Goal: Information Seeking & Learning: Learn about a topic

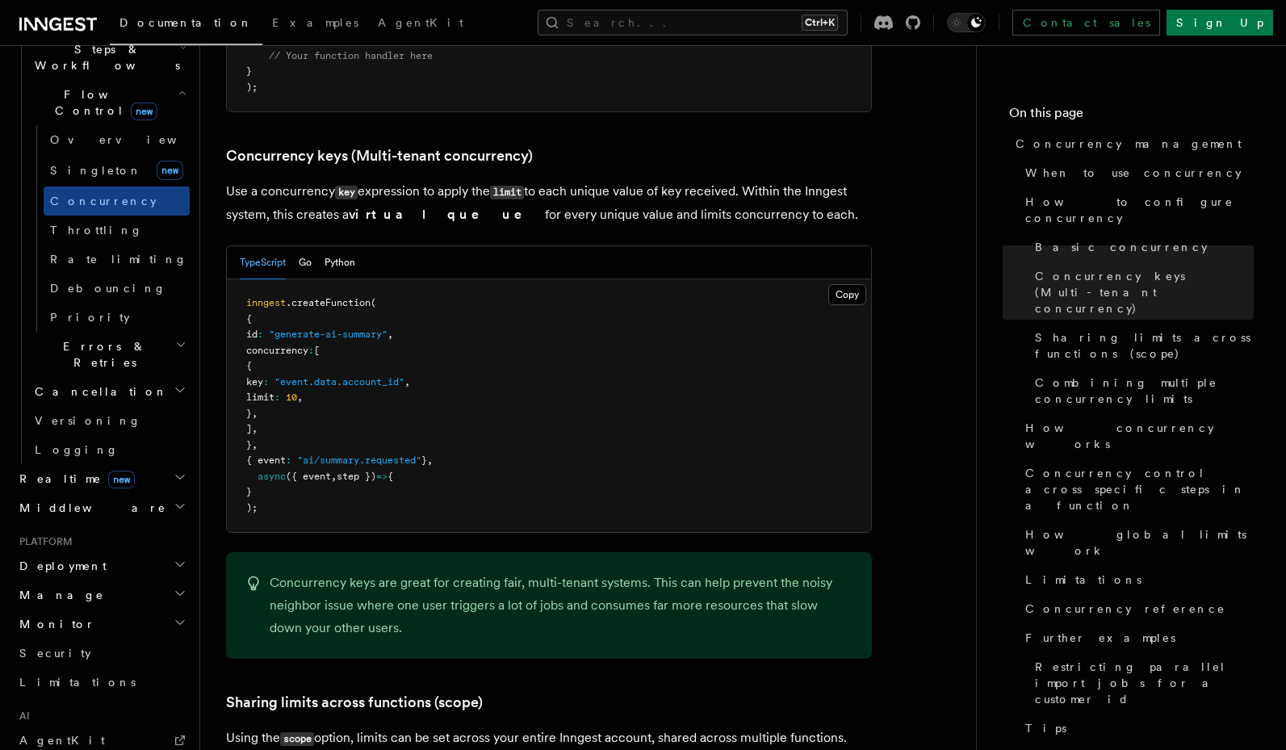
scroll to position [748, 0]
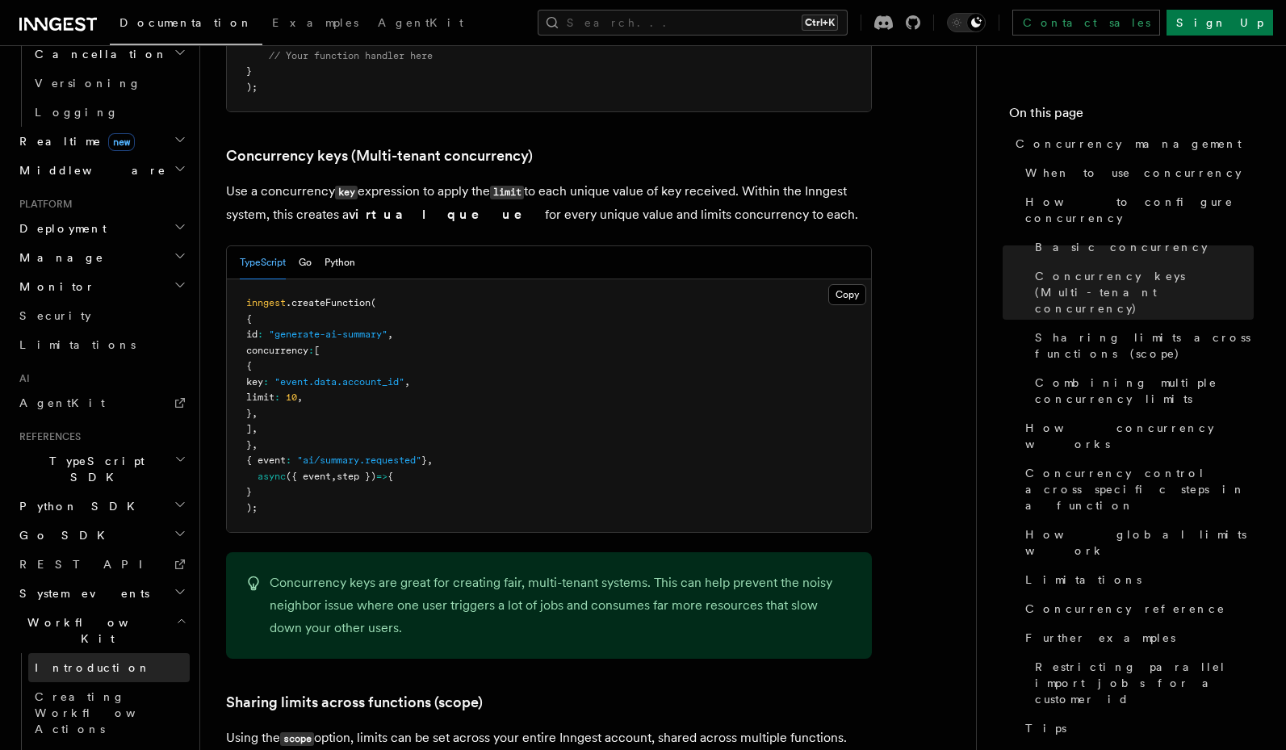
click at [86, 659] on span "Introduction" at bounding box center [93, 667] width 116 height 16
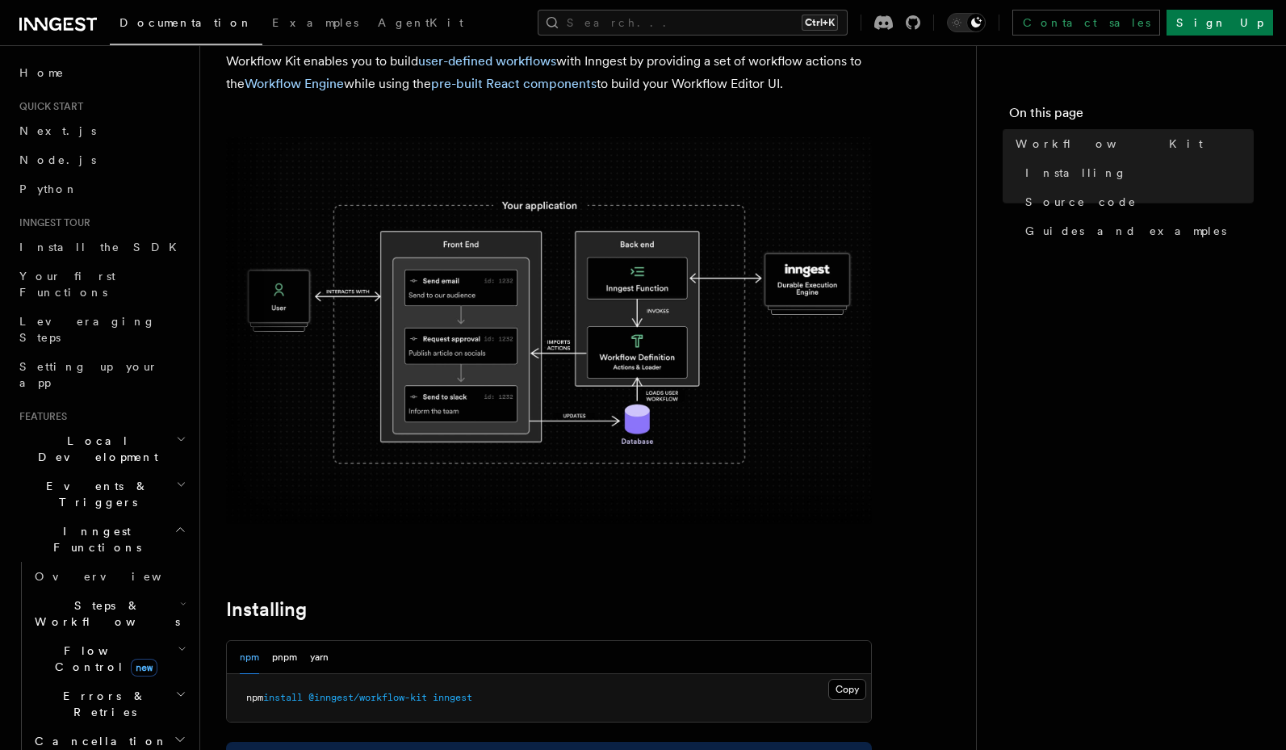
scroll to position [97, 0]
click at [71, 570] on span "Overview" at bounding box center [118, 576] width 166 height 13
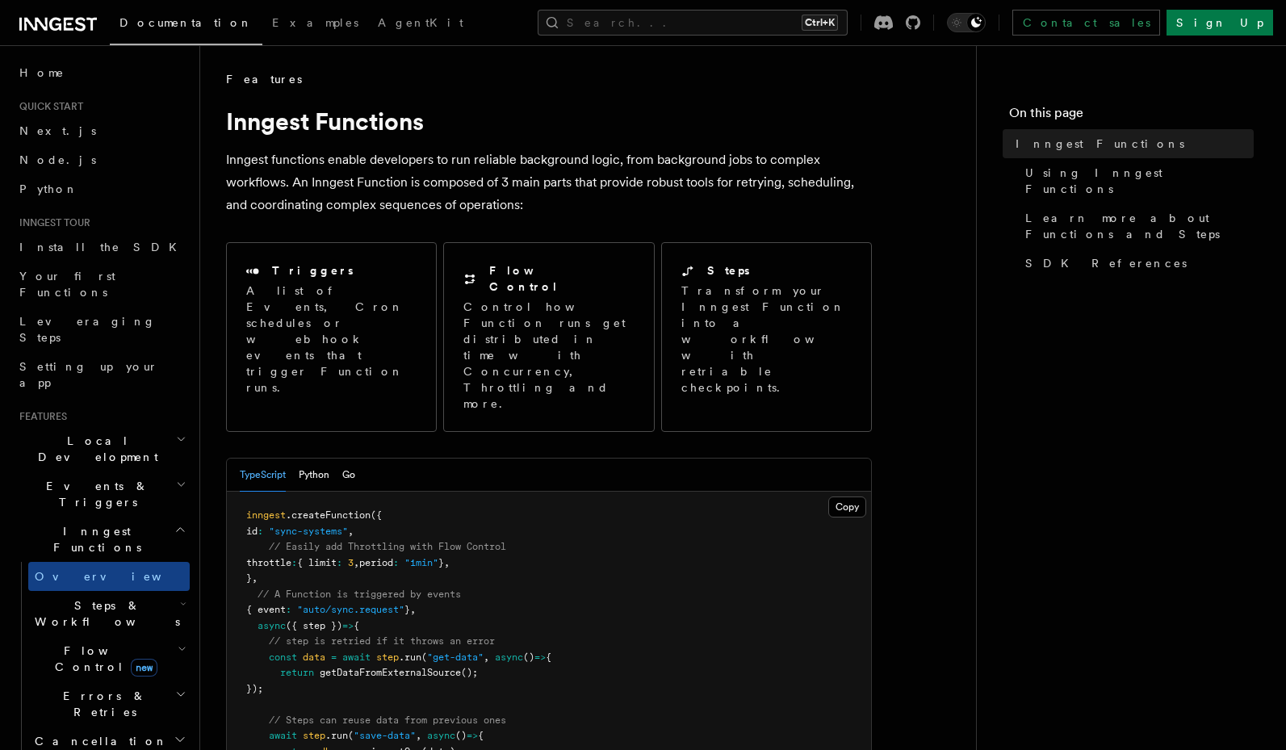
click at [69, 597] on span "Steps & Workflows" at bounding box center [104, 613] width 152 height 32
click at [48, 636] on link "Overview" at bounding box center [117, 650] width 146 height 29
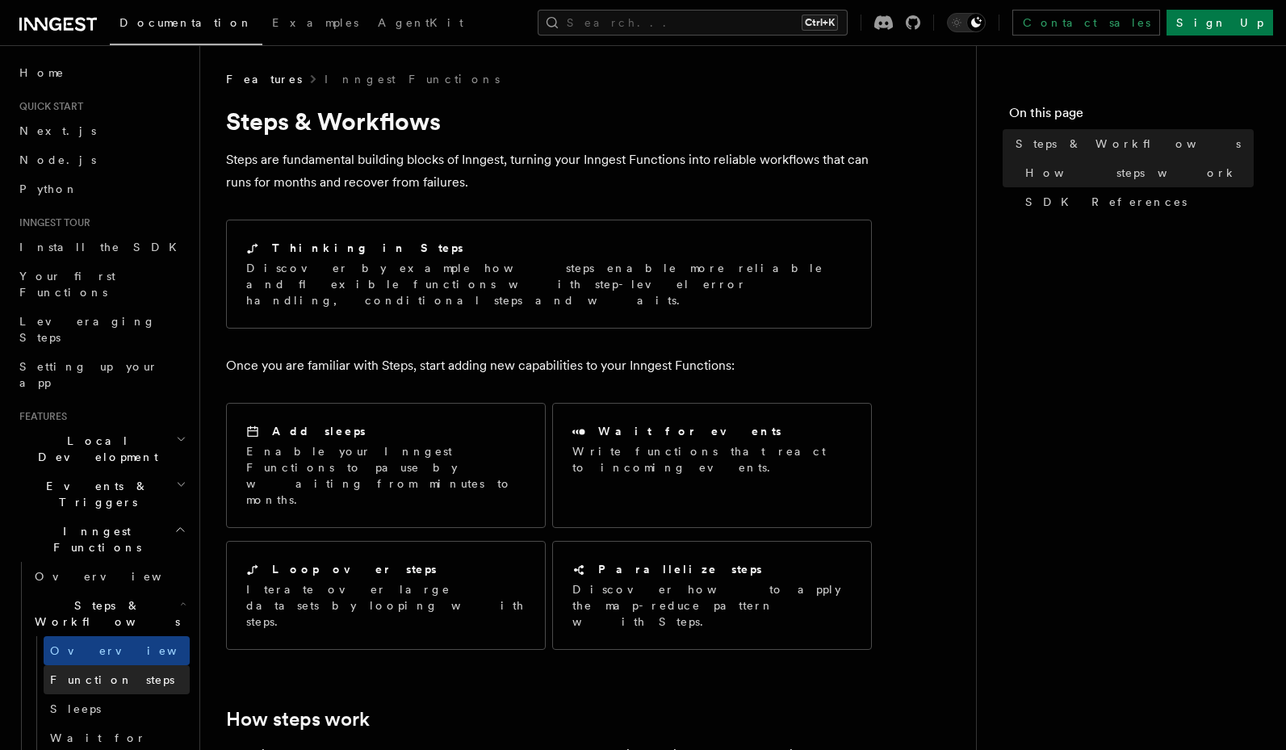
click at [85, 673] on span "Function steps" at bounding box center [112, 679] width 124 height 13
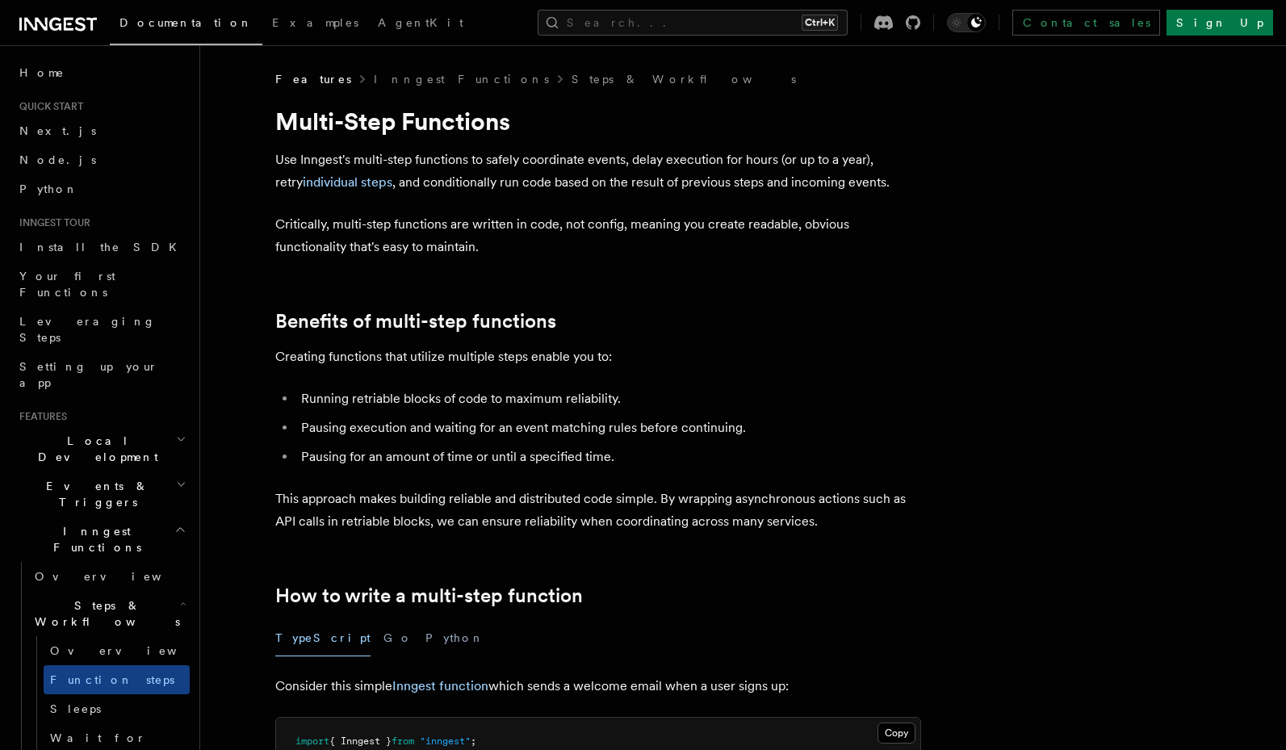
click at [80, 702] on span "Sleeps" at bounding box center [75, 708] width 51 height 13
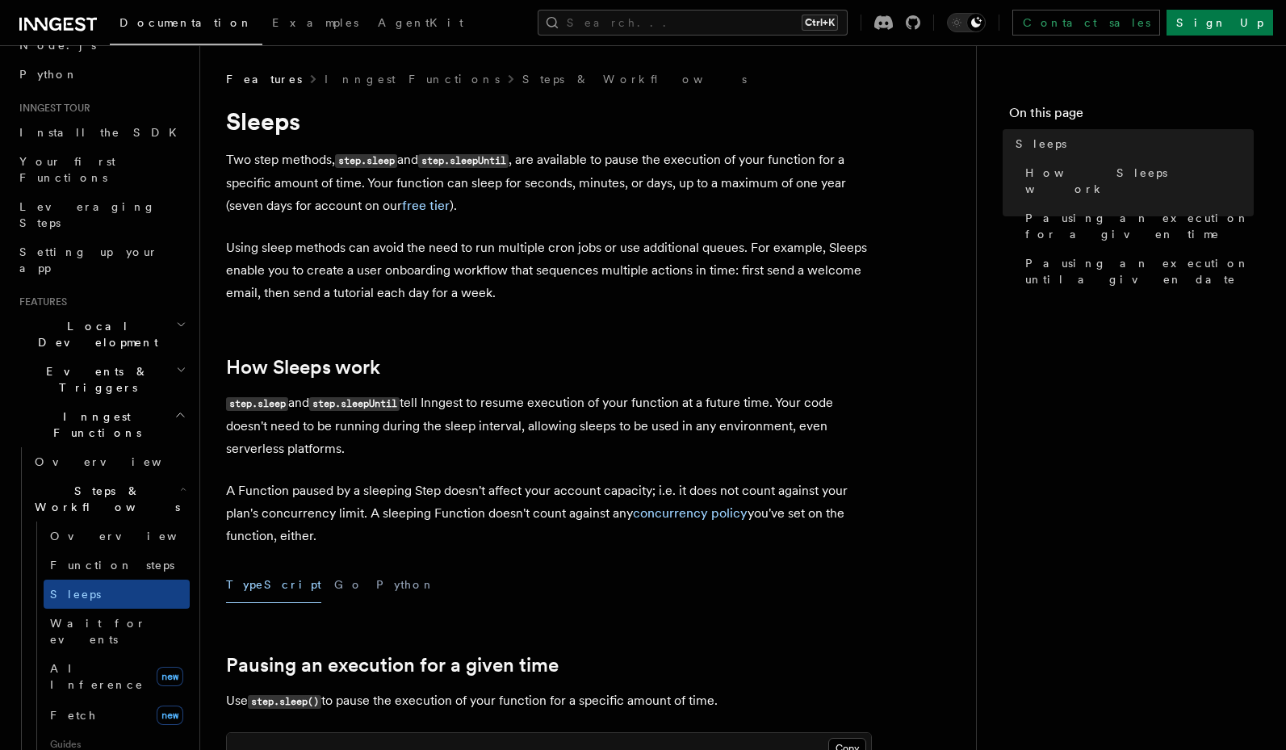
scroll to position [194, 0]
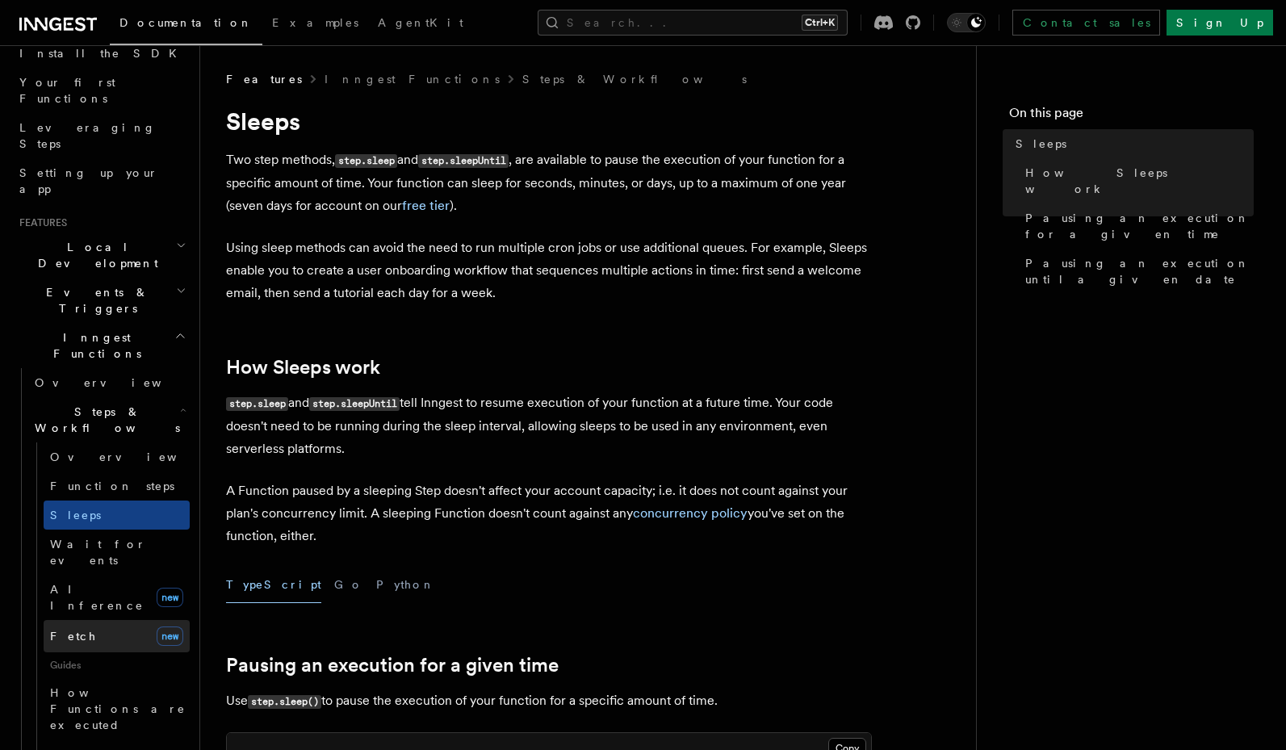
click at [88, 620] on link "Fetch new" at bounding box center [117, 636] width 146 height 32
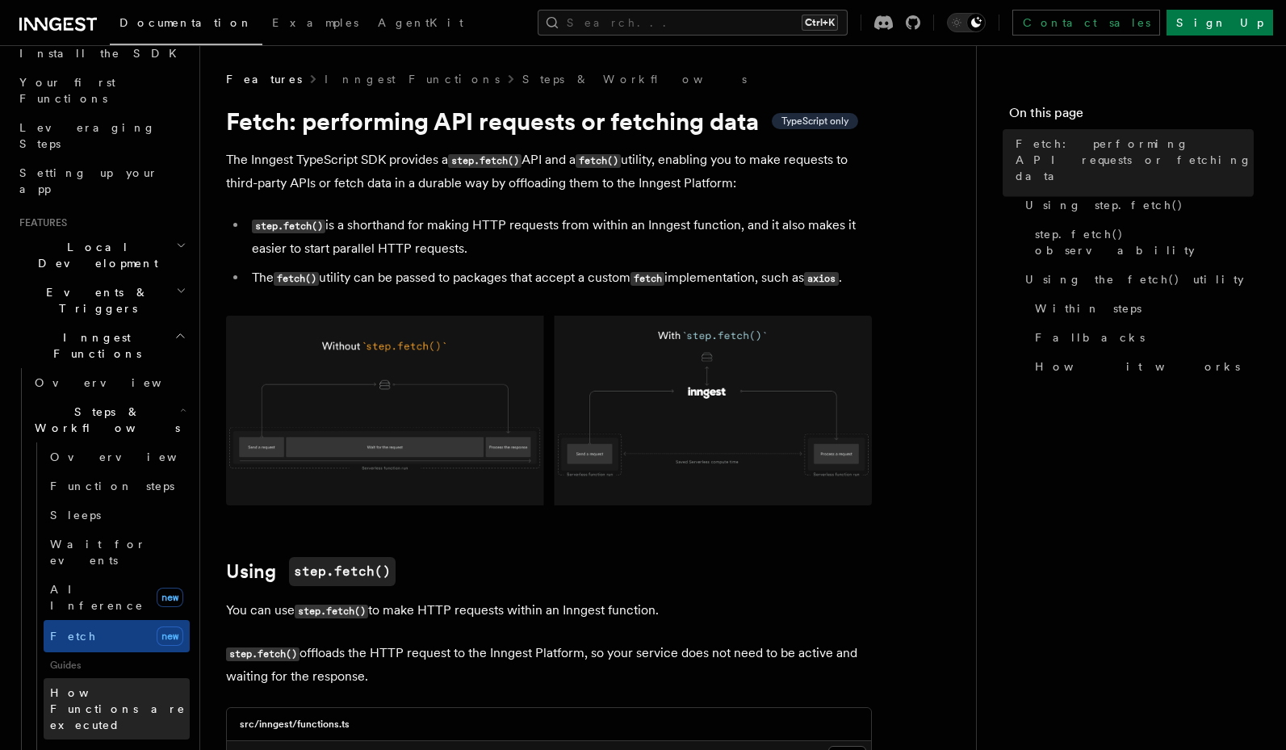
click at [92, 684] on span "How Functions are executed" at bounding box center [120, 708] width 140 height 48
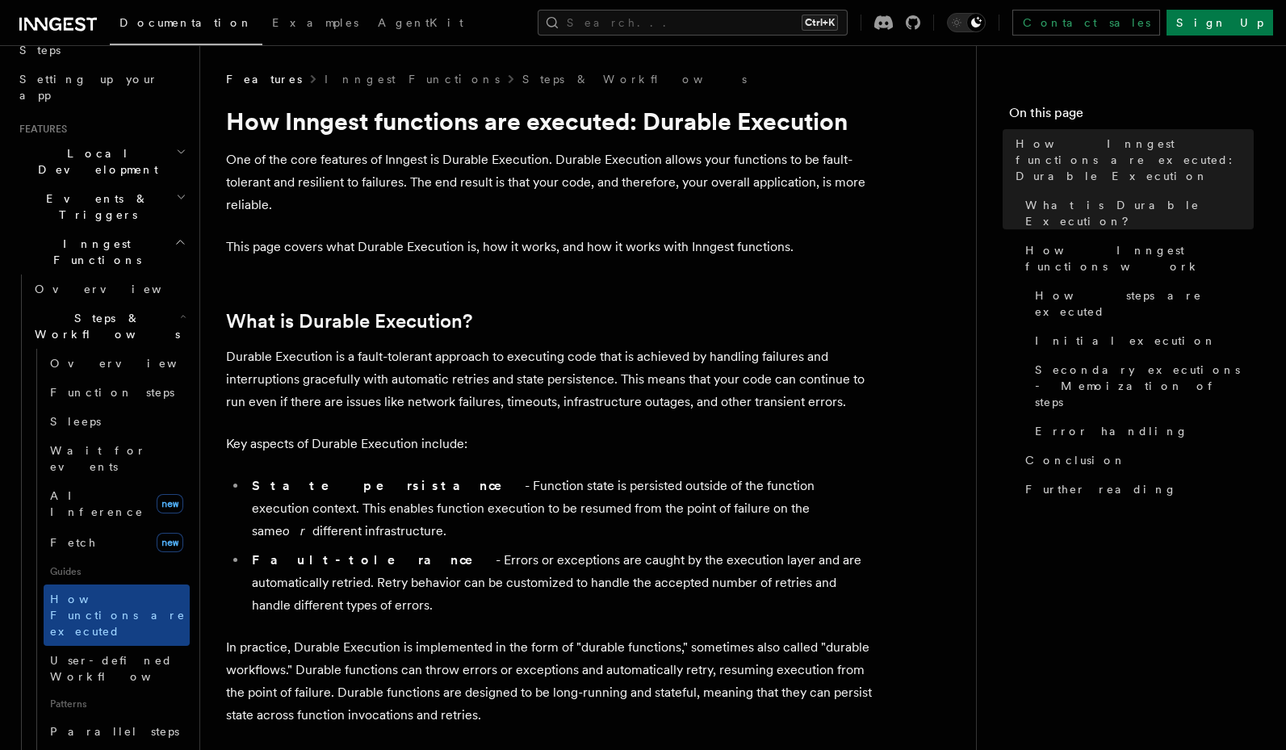
scroll to position [387, 0]
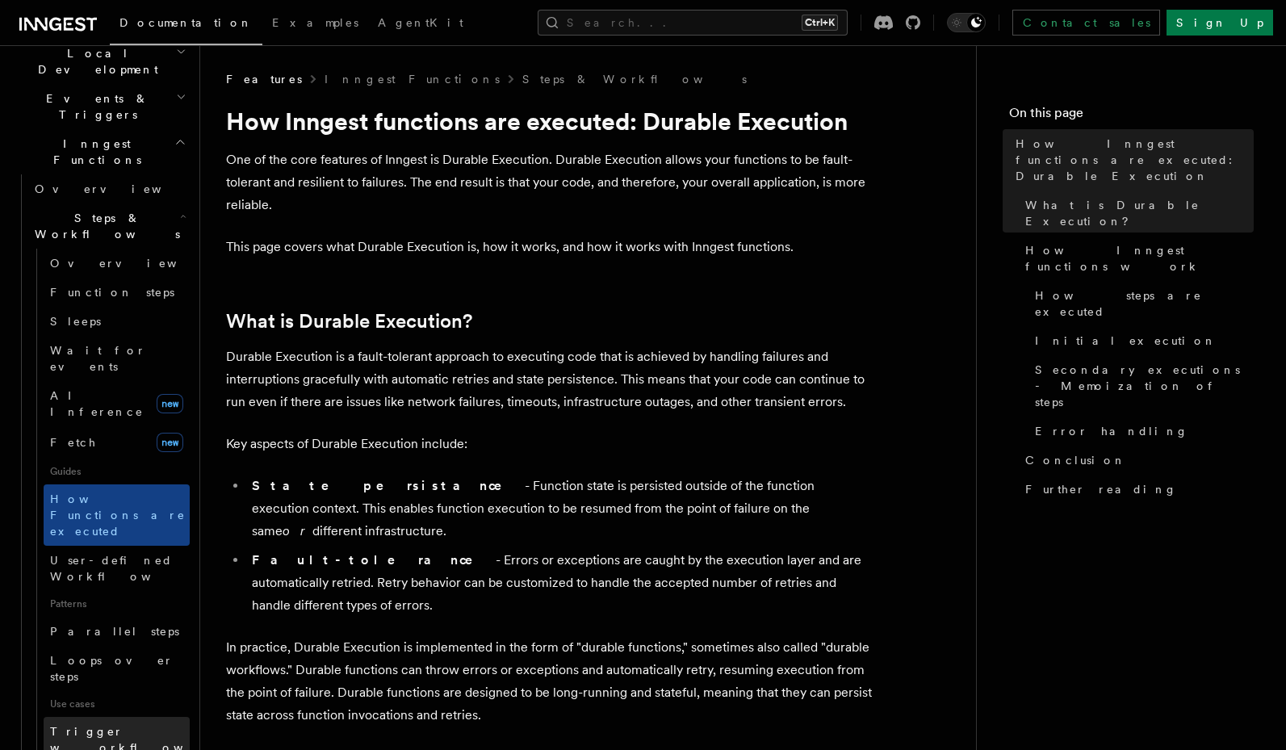
click at [95, 725] on span "Trigger workflows from Retool" at bounding box center [139, 747] width 178 height 45
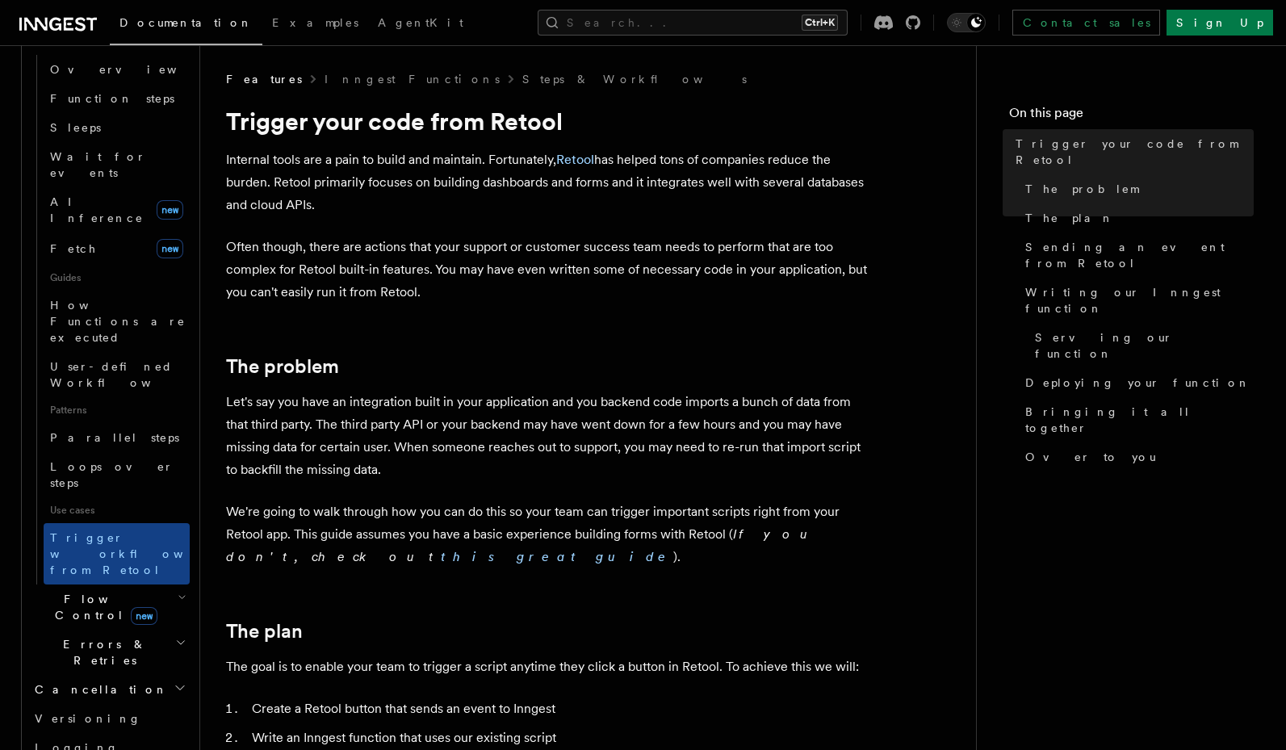
scroll to position [387, 0]
